Goal: Task Accomplishment & Management: Complete application form

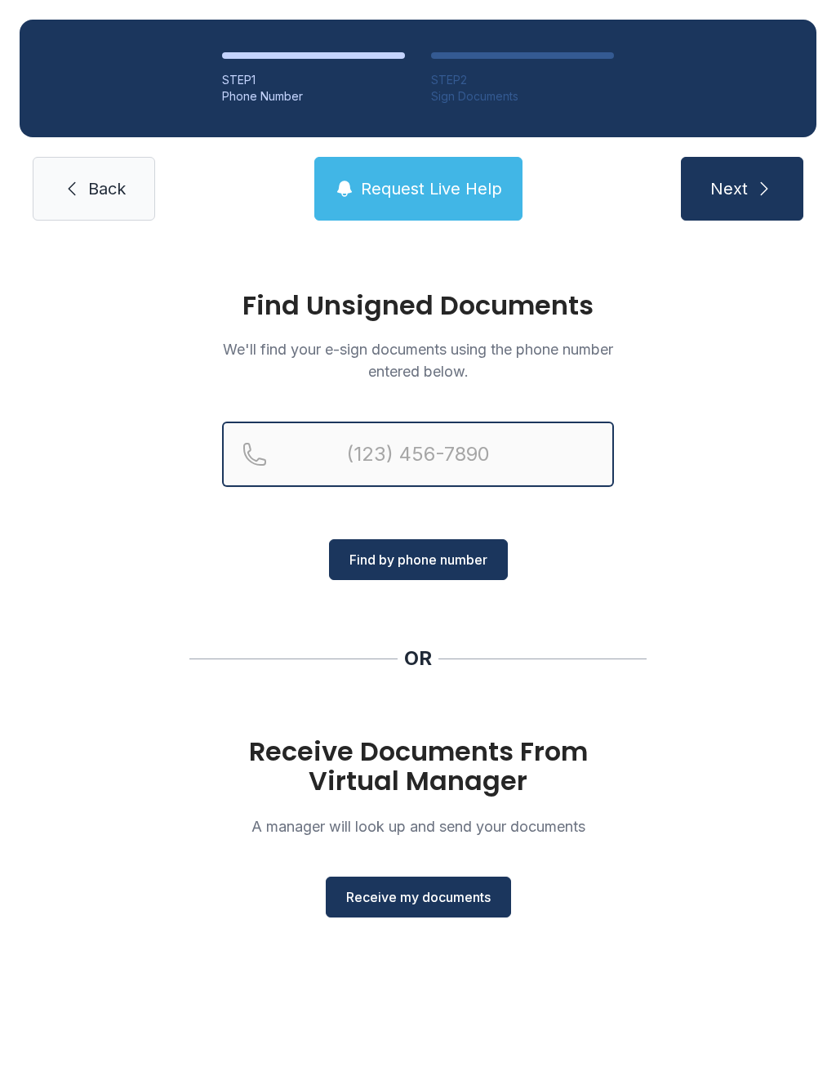
click at [436, 454] on input "Reservation phone number" at bounding box center [418, 453] width 392 height 65
type input "("
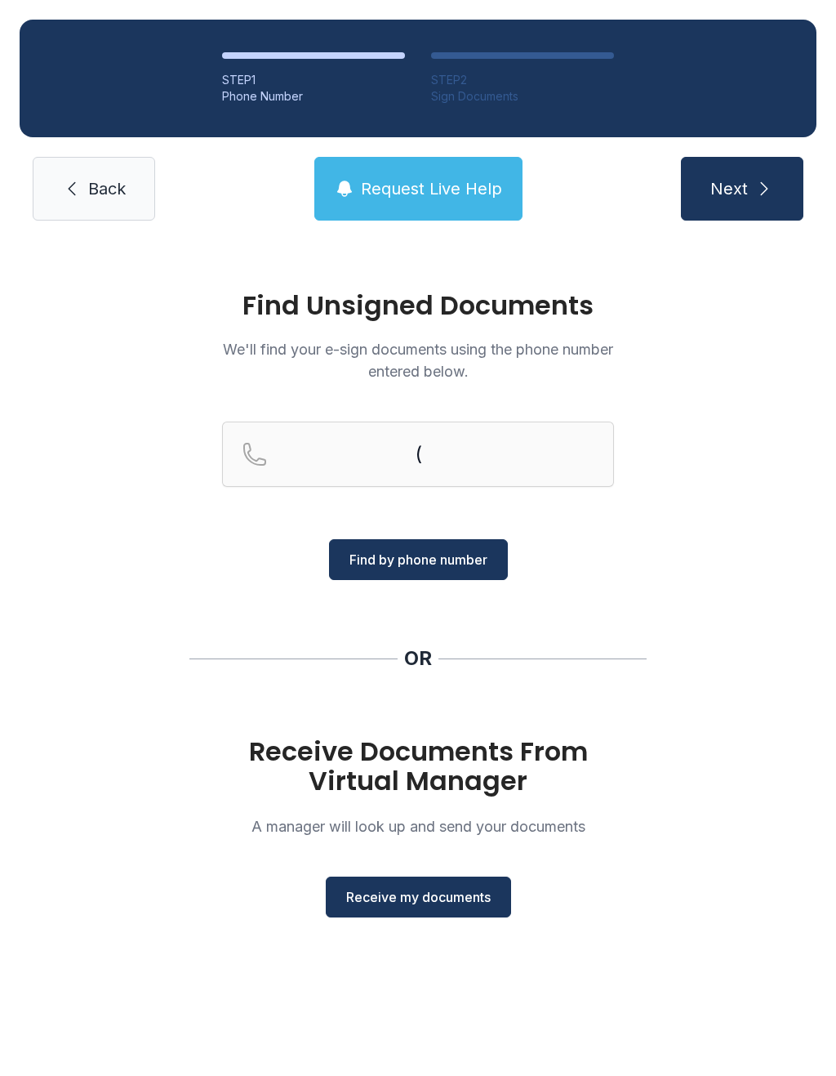
click at [479, 761] on h1 "Receive Documents From Virtual Manager" at bounding box center [418, 766] width 392 height 59
click at [436, 900] on span "Receive my documents" at bounding box center [418, 897] width 145 height 20
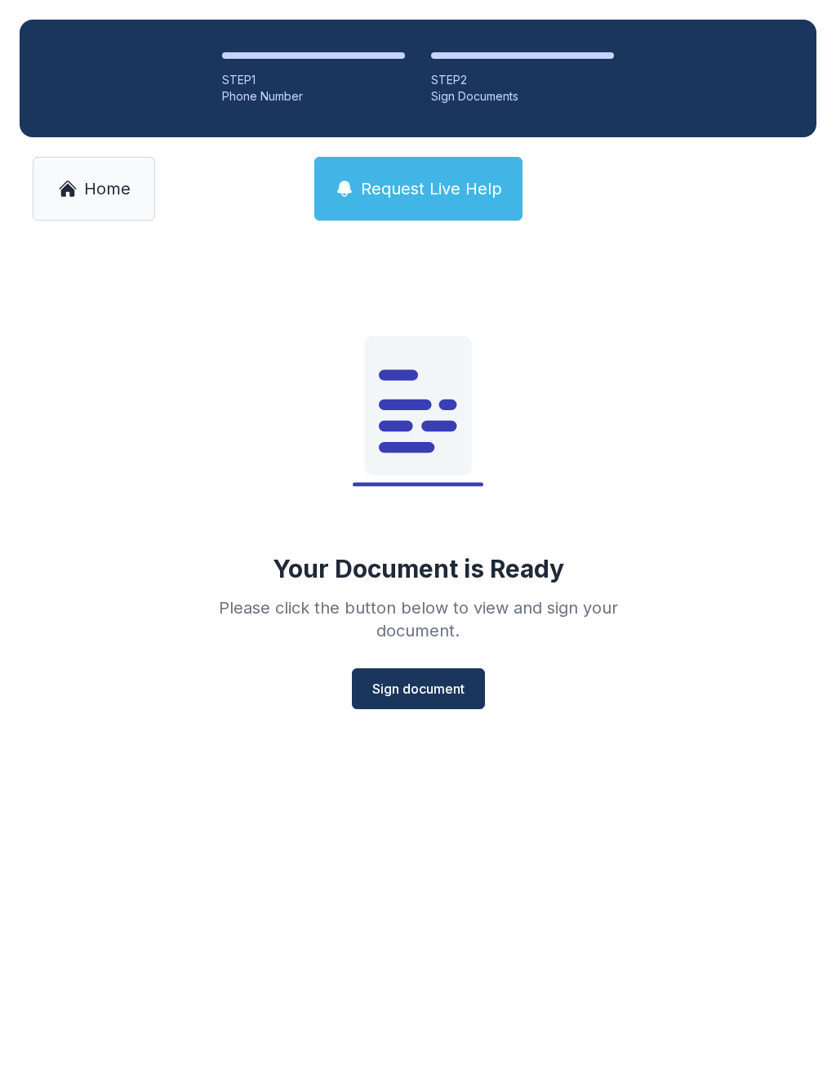
click at [428, 683] on span "Sign document" at bounding box center [418, 689] width 92 height 20
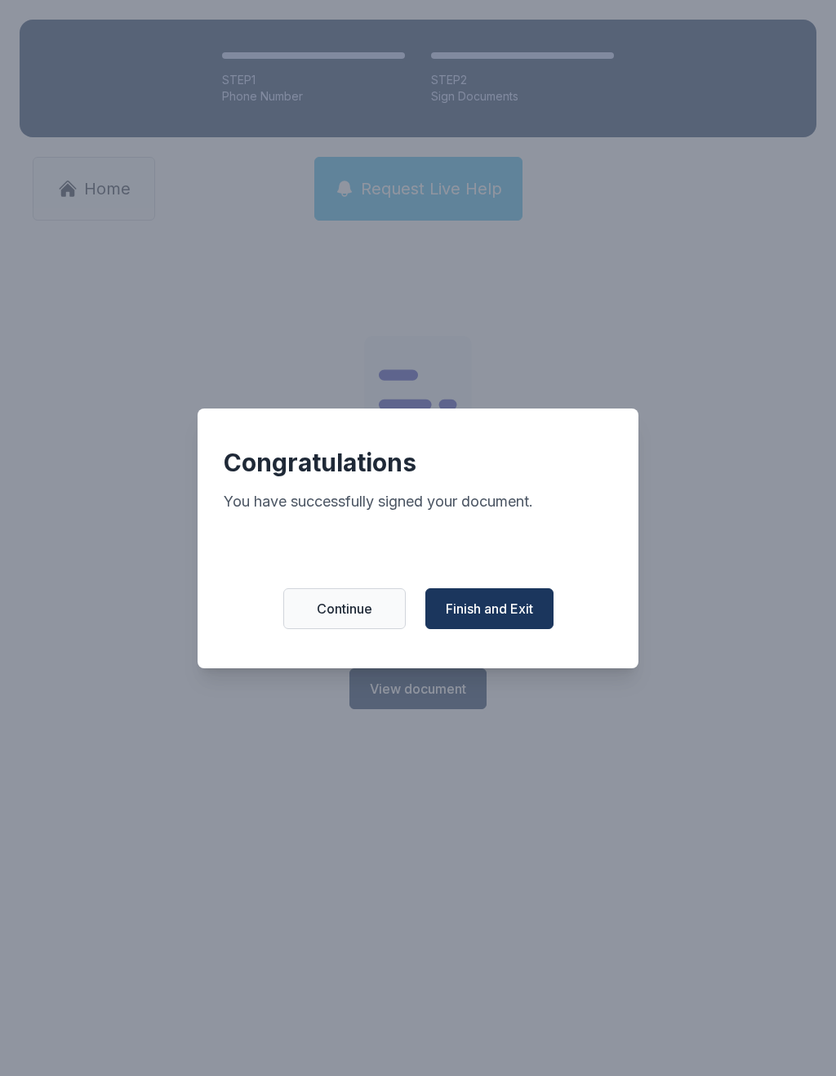
click at [505, 608] on button "Finish and Exit" at bounding box center [490, 608] width 128 height 41
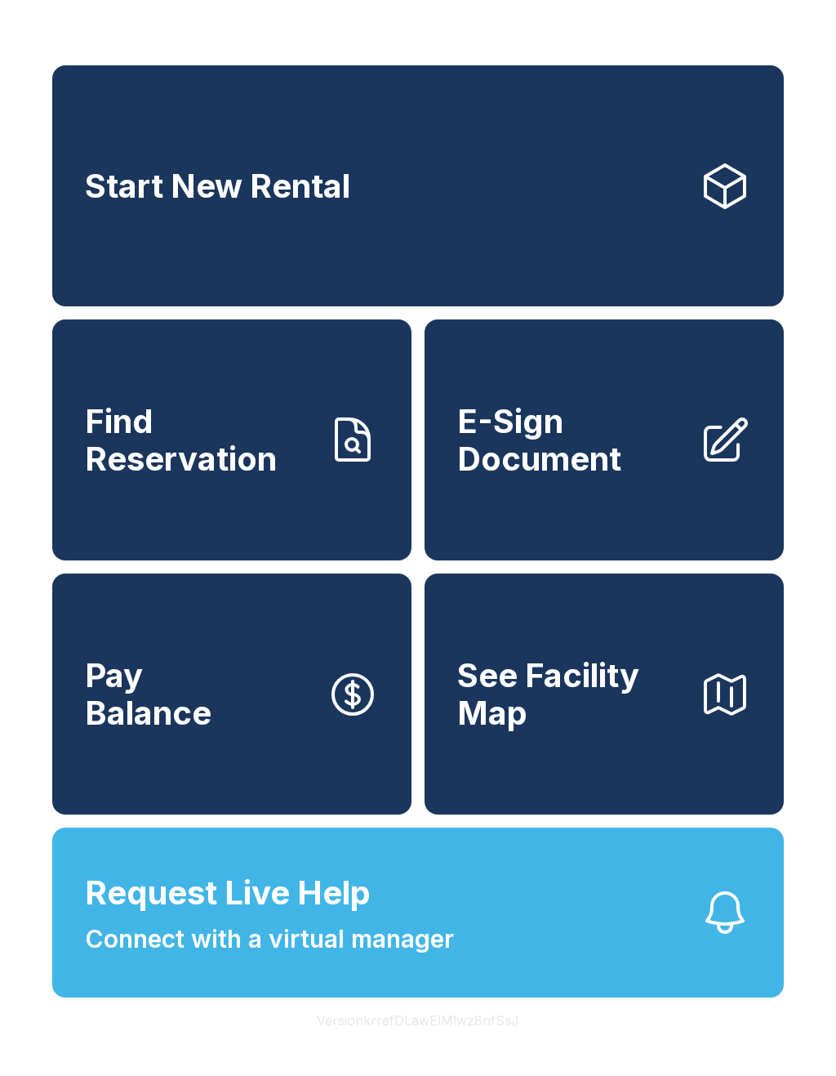
click at [671, 445] on span "E-Sign Document" at bounding box center [571, 440] width 229 height 74
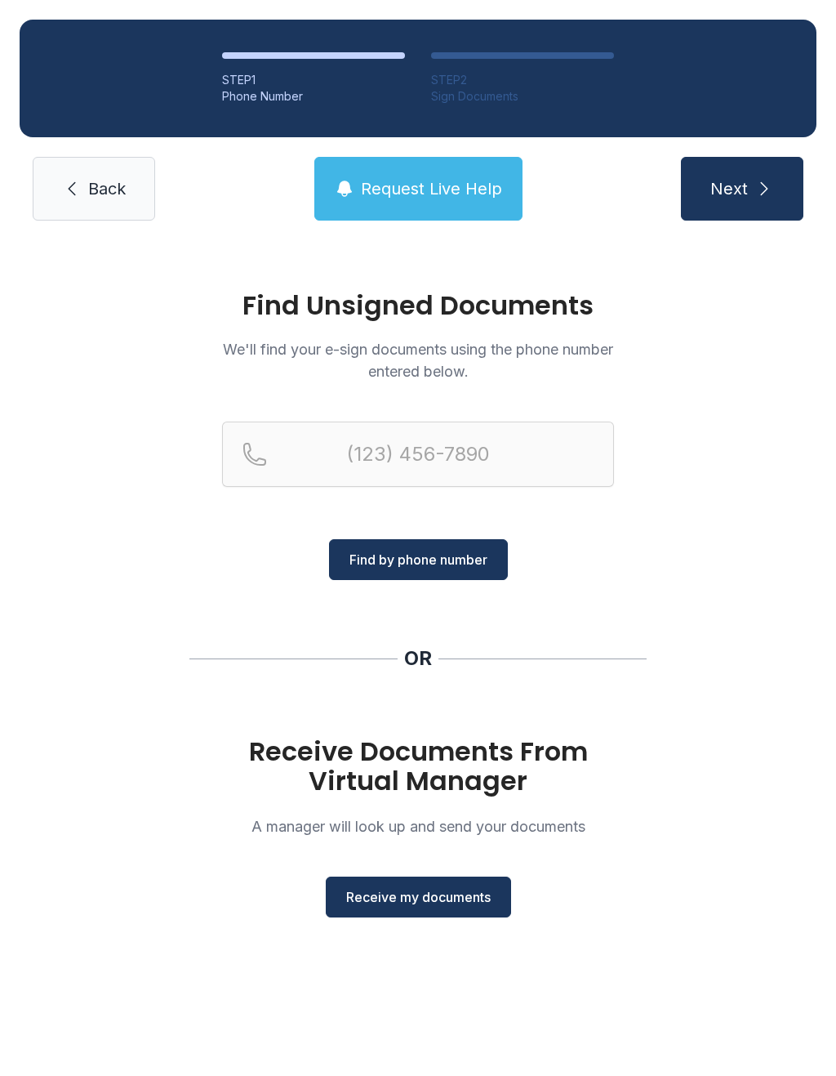
click at [480, 866] on div "Receive Documents From Virtual Manager A manager will look up and send your doc…" at bounding box center [418, 827] width 392 height 181
click at [449, 894] on span "Receive my documents" at bounding box center [418, 897] width 145 height 20
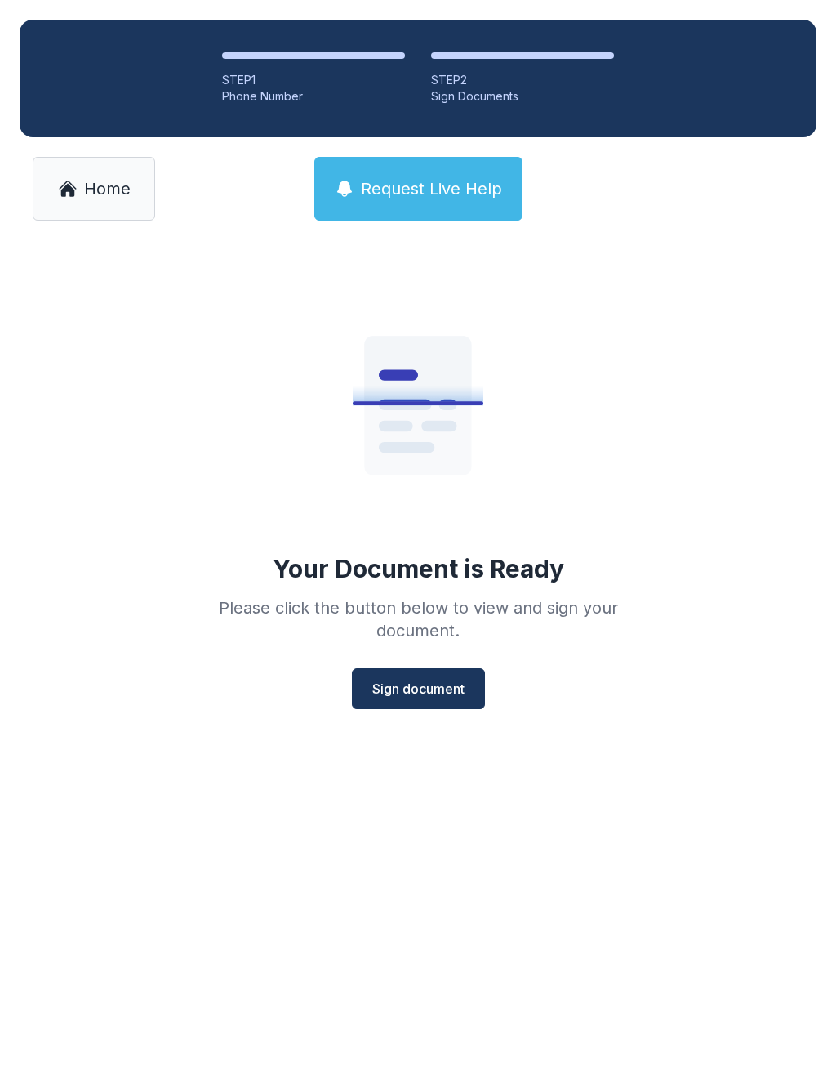
click at [436, 678] on button "Sign document" at bounding box center [418, 688] width 133 height 41
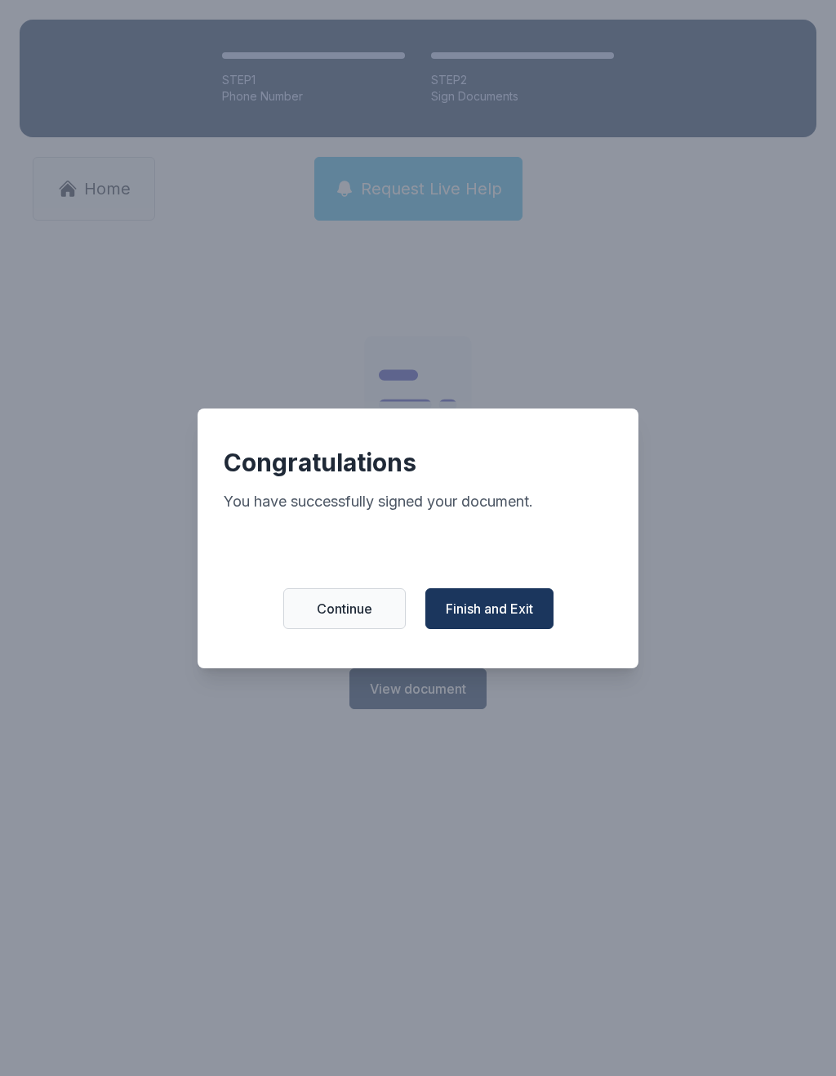
click at [501, 629] on button "Finish and Exit" at bounding box center [490, 608] width 128 height 41
